Goal: Answer question/provide support

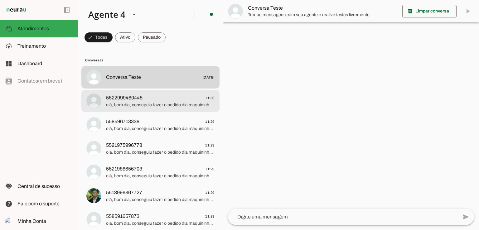
click at [175, 98] on span "5522999460445 11:30" at bounding box center [160, 98] width 108 height 8
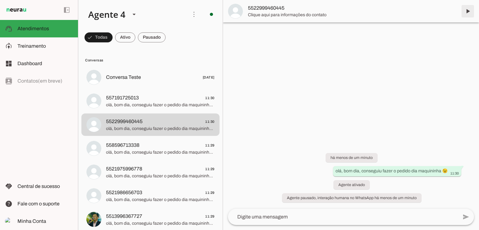
click at [467, 12] on span at bounding box center [467, 11] width 15 height 15
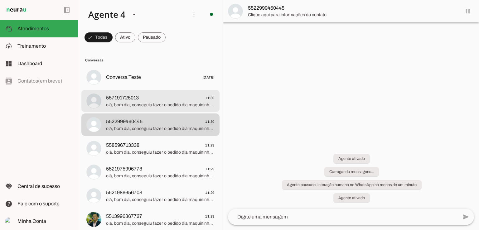
click at [163, 102] on span "olá, bom dia, conseguiu fazer o pedido dia maquininha 😉" at bounding box center [160, 105] width 108 height 6
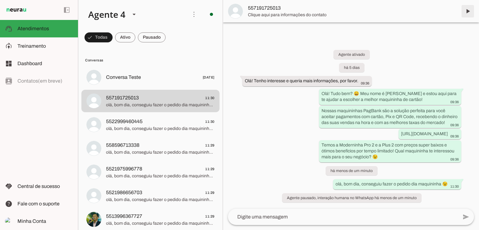
click at [468, 12] on span at bounding box center [467, 11] width 15 height 15
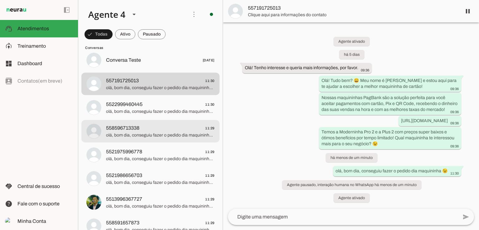
scroll to position [31, 0]
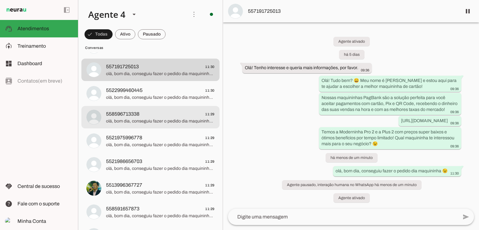
click at [152, 118] on span "olá, bom dia, conseguiu fazer o pedido dia maquininha 😉" at bounding box center [160, 121] width 108 height 6
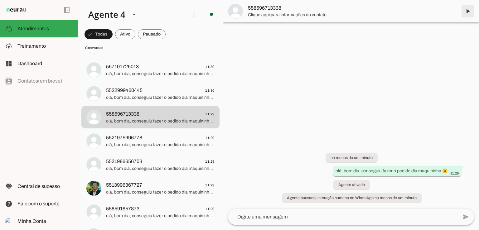
click at [469, 12] on span at bounding box center [467, 11] width 15 height 15
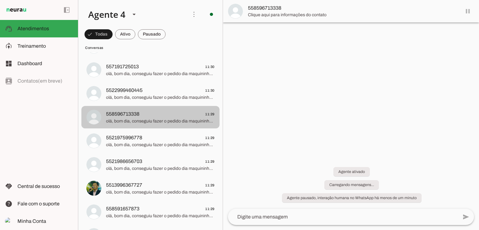
click at [180, 138] on span "5521975996778 11:29" at bounding box center [160, 138] width 108 height 8
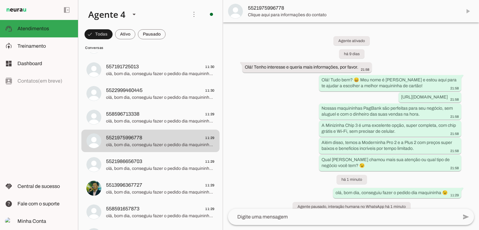
scroll to position [9, 0]
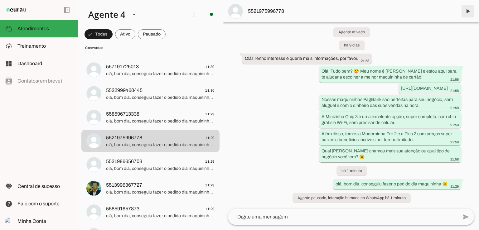
click at [465, 11] on span at bounding box center [467, 11] width 15 height 15
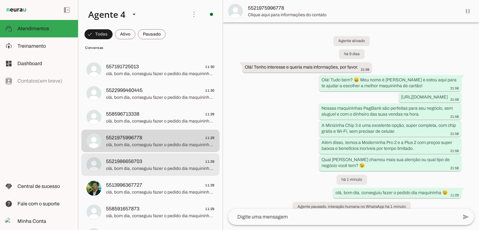
click at [153, 169] on span "olá, bom dia, conseguiu fazer o pedido dia maquininha 😉" at bounding box center [160, 168] width 108 height 6
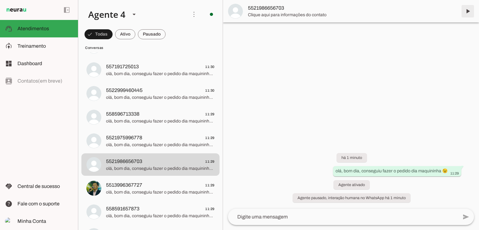
click at [469, 13] on span at bounding box center [467, 11] width 15 height 15
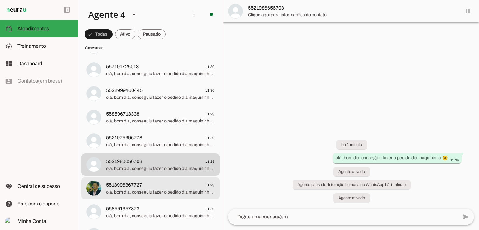
click at [182, 192] on span "olá, bom dia, conseguiu fazer o pedido dia maquininha 😉" at bounding box center [160, 192] width 108 height 6
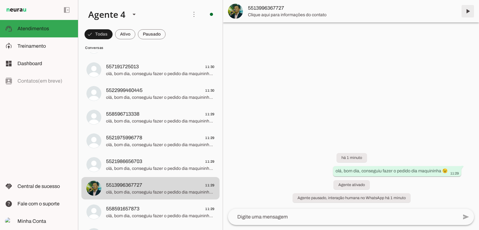
click at [468, 13] on span at bounding box center [467, 11] width 15 height 15
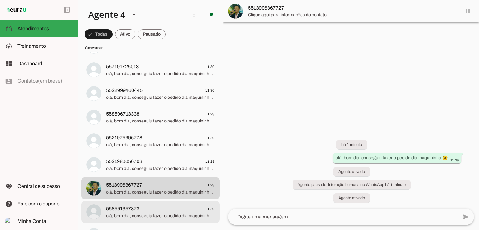
click at [167, 215] on span "olá, bom dia, conseguiu fazer o pedido dia maquininha 😉" at bounding box center [160, 216] width 108 height 6
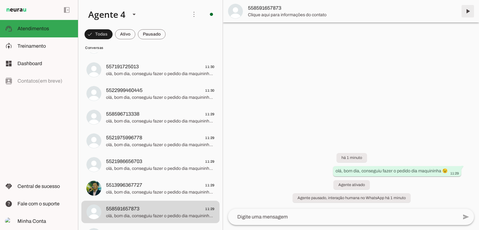
click at [467, 12] on span at bounding box center [467, 11] width 15 height 15
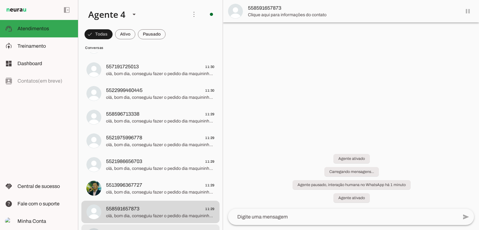
scroll to position [94, 0]
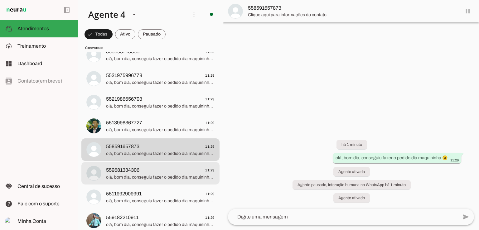
click at [126, 175] on span "olá, bom dia, conseguiu fazer o pedido dia maquininha 😉" at bounding box center [160, 177] width 108 height 6
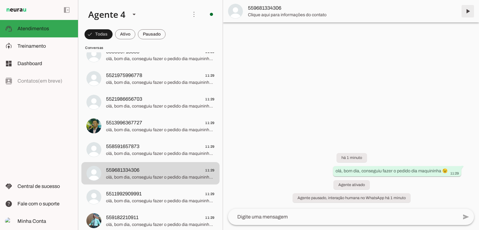
click at [466, 14] on span at bounding box center [467, 11] width 15 height 15
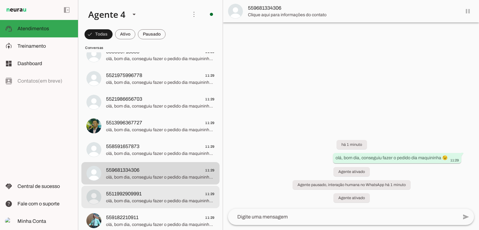
click at [168, 194] on span "5511992909991 11:29" at bounding box center [160, 194] width 108 height 8
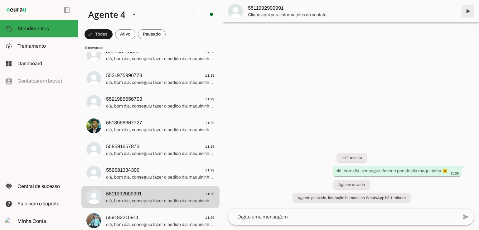
click at [468, 14] on span at bounding box center [467, 11] width 15 height 15
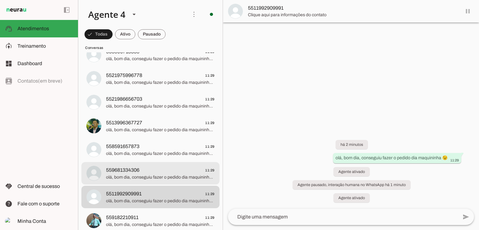
scroll to position [125, 0]
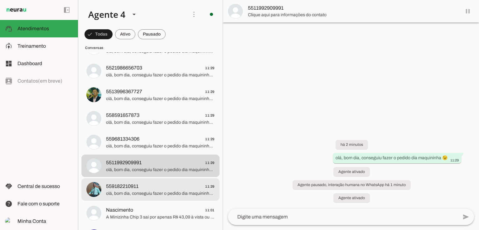
click at [154, 190] on span "olá, bom dia, conseguiu fazer o pedido dia maquininha 😉" at bounding box center [160, 193] width 108 height 6
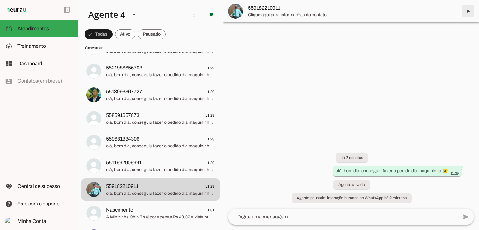
click at [467, 14] on span at bounding box center [467, 11] width 15 height 15
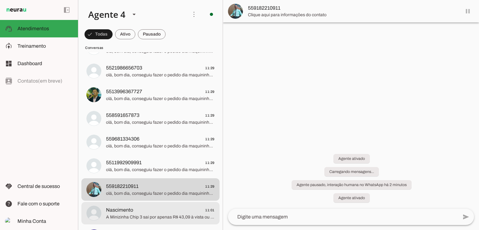
scroll to position [156, 0]
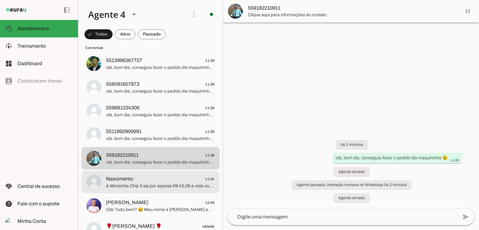
click at [165, 187] on span "A Minizinha Chip 3 sai por apenas R$ 43,09 à vista ou 12x de R$ 3,59! Temos a M…" at bounding box center [160, 186] width 108 height 6
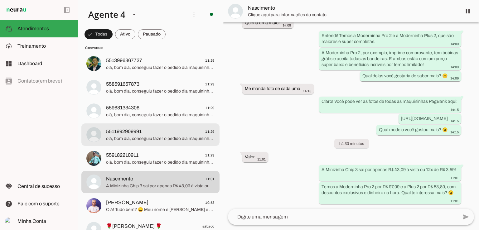
scroll to position [125, 0]
